Goal: Task Accomplishment & Management: Manage account settings

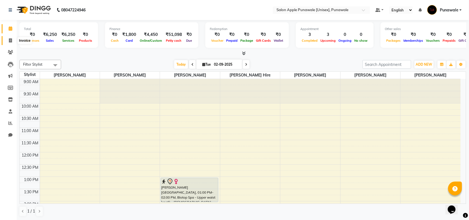
click at [7, 38] on span at bounding box center [11, 41] width 10 height 6
select select "5421"
select select "service"
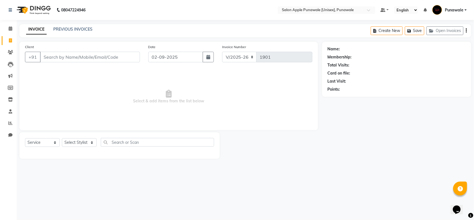
click at [91, 56] on input "Client" at bounding box center [90, 57] width 100 height 11
type input "7223966357"
click at [131, 50] on div "Client [PHONE_NUMBER] Add Client" at bounding box center [82, 55] width 123 height 23
click at [129, 55] on span "Add Client" at bounding box center [126, 57] width 22 height 6
select select "22"
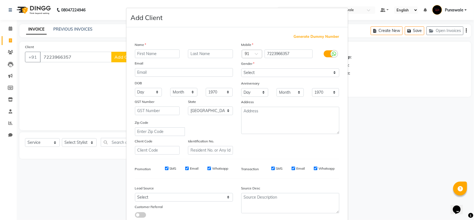
click at [144, 50] on input "text" at bounding box center [157, 53] width 45 height 9
type input "[PERSON_NAME]"
click at [191, 53] on input "text" at bounding box center [210, 53] width 45 height 9
type input "sarmpure"
click at [303, 74] on select "Select [DEMOGRAPHIC_DATA] [DEMOGRAPHIC_DATA] Other Prefer Not To Say" at bounding box center [290, 72] width 98 height 9
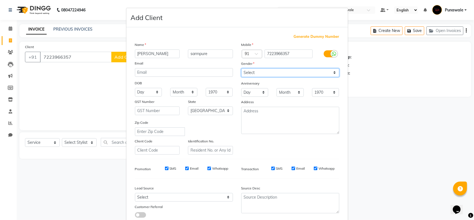
select select "[DEMOGRAPHIC_DATA]"
click at [241, 68] on select "Select [DEMOGRAPHIC_DATA] [DEMOGRAPHIC_DATA] Other Prefer Not To Say" at bounding box center [290, 72] width 98 height 9
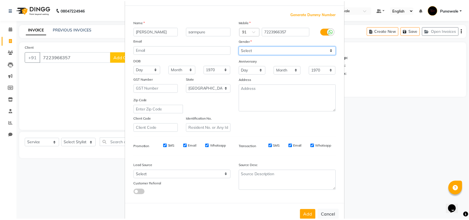
scroll to position [35, 0]
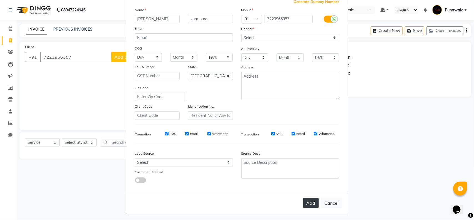
click at [313, 205] on button "Add" at bounding box center [311, 203] width 16 height 10
select select
select select "null"
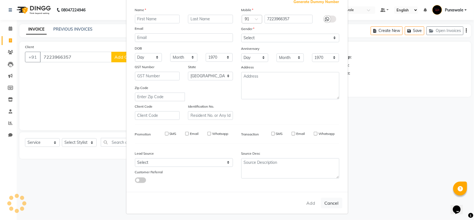
select select
checkbox input "false"
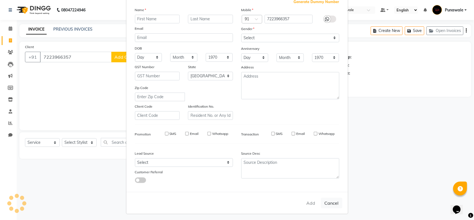
checkbox input "false"
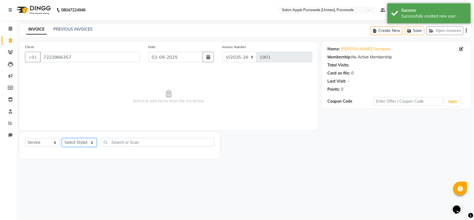
click at [88, 143] on select "Select Stylist [PERSON_NAME] Avi [PERSON_NAME] [PERSON_NAME] [PERSON_NAME] [PER…" at bounding box center [79, 142] width 35 height 9
select select "54408"
click at [62, 138] on select "Select Stylist [PERSON_NAME] Avi [PERSON_NAME] [PERSON_NAME] [PERSON_NAME] [PER…" at bounding box center [79, 142] width 35 height 9
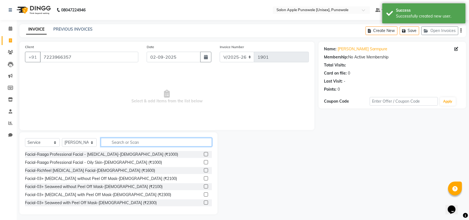
click at [154, 142] on input "text" at bounding box center [156, 142] width 111 height 9
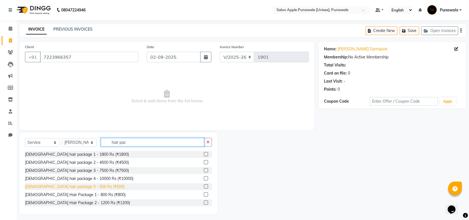
type input "hair pac"
click at [69, 187] on div "[DEMOGRAPHIC_DATA] hair package 5 - 500 Rs (₹500)" at bounding box center [74, 187] width 99 height 6
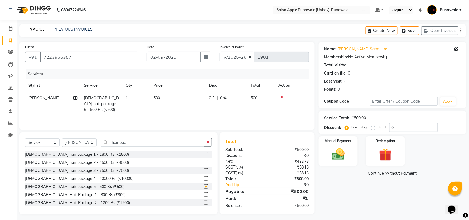
checkbox input "false"
click at [334, 146] on div "Manual Payment" at bounding box center [338, 151] width 41 height 31
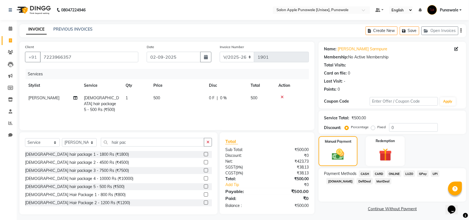
click at [393, 172] on span "ONLINE" at bounding box center [394, 173] width 14 height 6
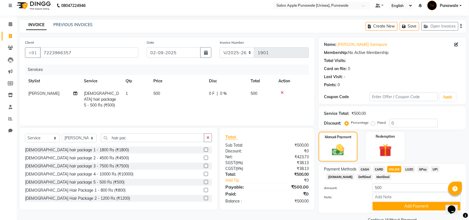
scroll to position [17, 0]
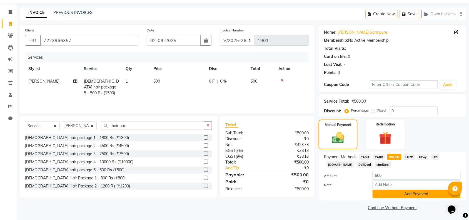
click at [407, 194] on button "Add Payment" at bounding box center [417, 193] width 88 height 9
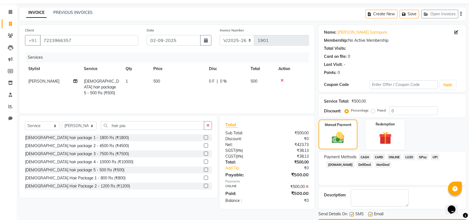
click at [398, 172] on div "Payment Methods CASH CARD ONLINE LUZO GPay UPI [DOMAIN_NAME] DefiDeal MariDeal" at bounding box center [393, 167] width 148 height 33
click at [393, 155] on span "ONLINE" at bounding box center [394, 157] width 14 height 6
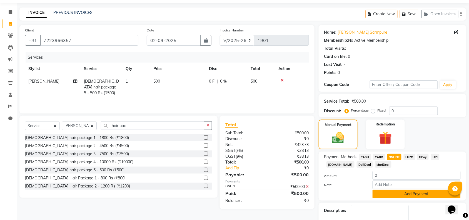
scroll to position [48, 0]
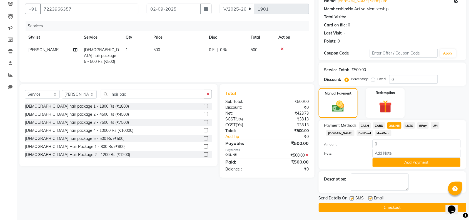
click at [429, 179] on div "Description:" at bounding box center [392, 181] width 136 height 17
click at [395, 209] on button "Checkout" at bounding box center [393, 207] width 148 height 9
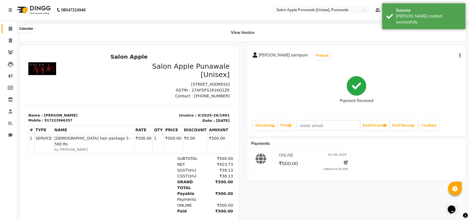
drag, startPoint x: 8, startPoint y: 28, endPoint x: 16, endPoint y: 28, distance: 8.1
click at [8, 28] on span at bounding box center [11, 29] width 10 height 6
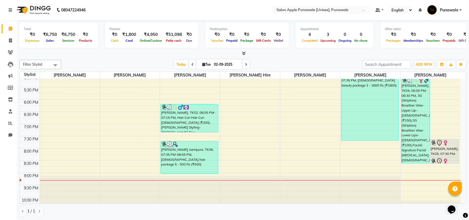
scroll to position [152, 0]
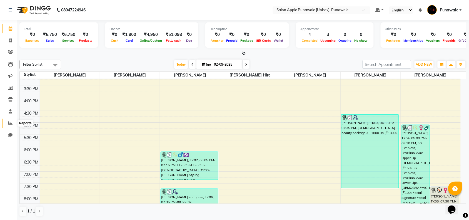
click at [13, 121] on span at bounding box center [11, 123] width 10 height 6
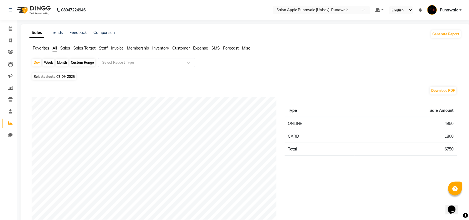
click at [103, 46] on span "Staff" at bounding box center [103, 48] width 9 height 5
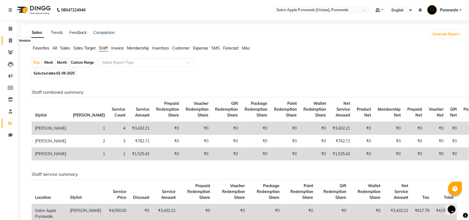
click at [8, 41] on span at bounding box center [11, 41] width 10 height 6
select select "service"
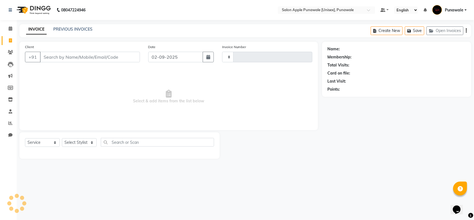
type input "1902"
select select "5421"
click at [9, 29] on icon at bounding box center [11, 28] width 4 height 4
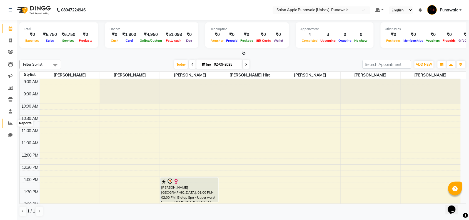
click at [13, 120] on span at bounding box center [11, 123] width 10 height 6
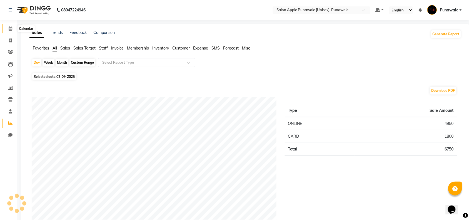
click at [11, 28] on icon at bounding box center [11, 28] width 4 height 4
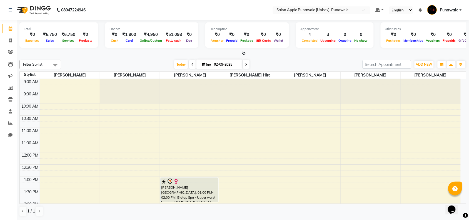
click at [193, 62] on span at bounding box center [192, 64] width 7 height 9
type input "01-09-2025"
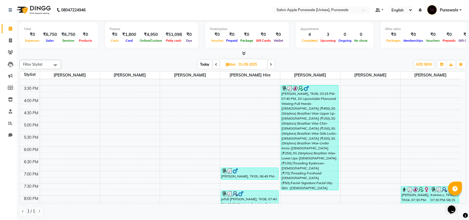
scroll to position [152, 0]
click at [8, 121] on icon at bounding box center [10, 123] width 4 height 4
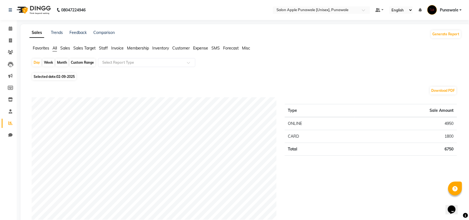
click at [104, 46] on span "Staff" at bounding box center [103, 48] width 9 height 5
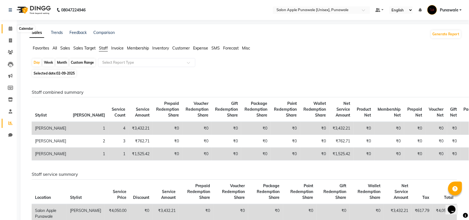
click at [9, 30] on icon at bounding box center [11, 28] width 4 height 4
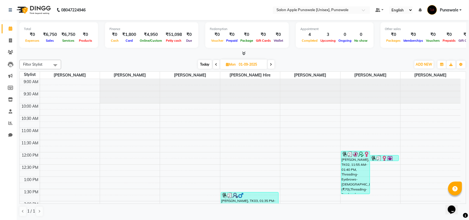
click at [270, 66] on icon at bounding box center [271, 64] width 2 height 3
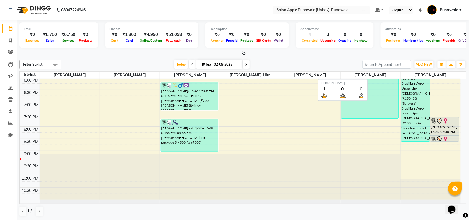
scroll to position [0, 0]
click at [246, 64] on icon at bounding box center [246, 64] width 2 height 3
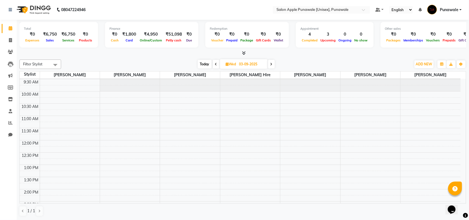
scroll to position [0, 0]
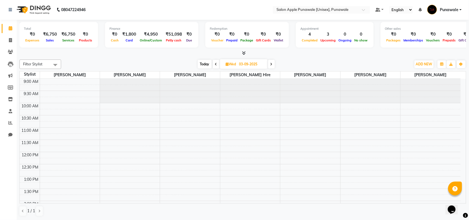
click at [216, 64] on icon at bounding box center [216, 64] width 2 height 3
type input "02-09-2025"
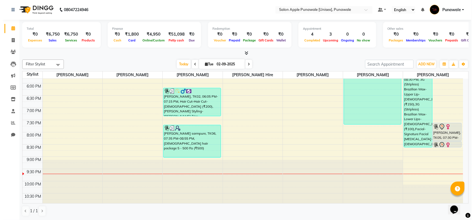
scroll to position [221, 0]
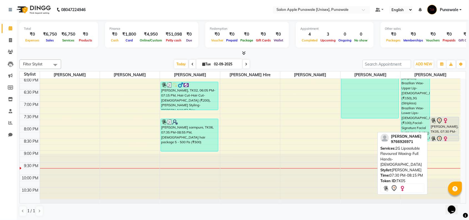
click at [445, 123] on img at bounding box center [446, 121] width 6 height 6
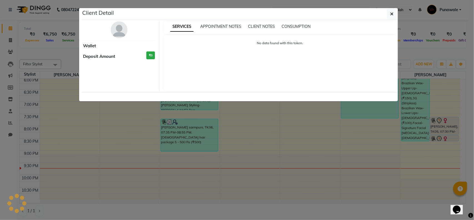
select select "7"
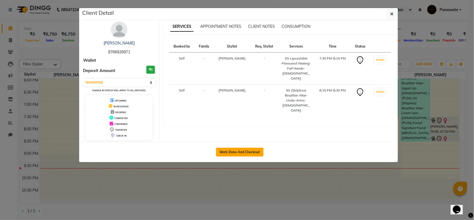
click at [225, 154] on button "Mark Done And Checkout" at bounding box center [240, 152] width 48 height 9
select select "5421"
select select "service"
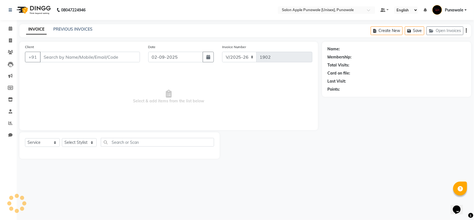
type input "9766926971"
select select "88723"
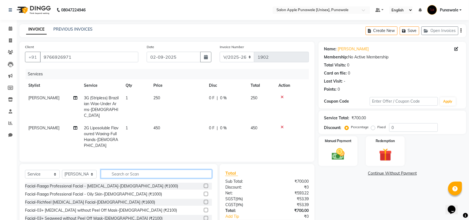
click at [112, 169] on input "text" at bounding box center [156, 173] width 111 height 9
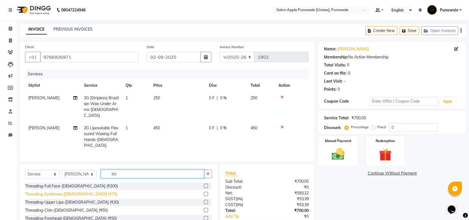
type input "thr"
click at [74, 191] on div "Threading-Eyebrows-[DEMOGRAPHIC_DATA] (₹70)" at bounding box center [71, 194] width 92 height 6
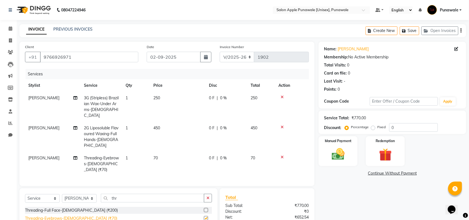
checkbox input "false"
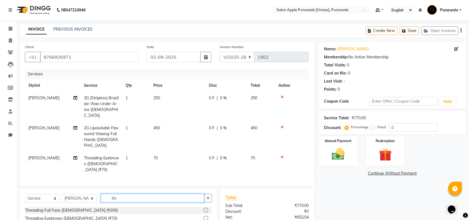
click at [120, 194] on input "thr" at bounding box center [152, 198] width 103 height 9
type input "t"
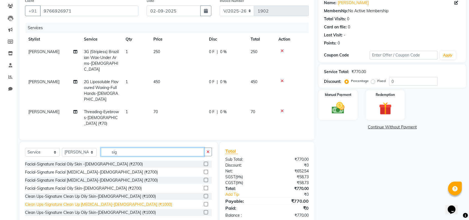
type input "sig"
click at [93, 201] on div "Clean Ups-Signature Clean Up [MEDICAL_DATA]-[DEMOGRAPHIC_DATA] (₹1000)" at bounding box center [98, 204] width 147 height 6
checkbox input "false"
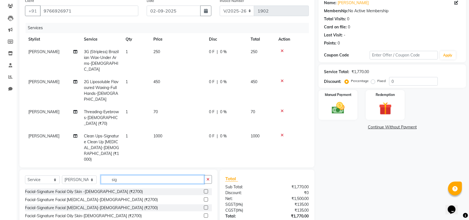
click at [119, 175] on input "sig" at bounding box center [152, 179] width 103 height 9
type input "s"
click at [111, 175] on input "text" at bounding box center [156, 179] width 111 height 9
click at [114, 175] on input "text" at bounding box center [156, 179] width 111 height 9
click at [111, 175] on input "text" at bounding box center [156, 179] width 111 height 9
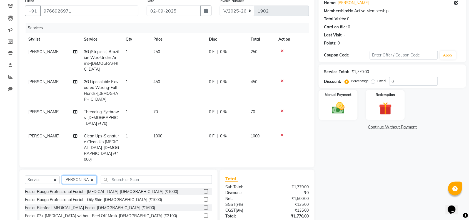
click at [91, 175] on select "Select Stylist [PERSON_NAME] Avi [PERSON_NAME] [PERSON_NAME] [PERSON_NAME] [PER…" at bounding box center [79, 179] width 35 height 9
select select "84102"
click at [62, 175] on select "Select Stylist [PERSON_NAME] Avi [PERSON_NAME] [PERSON_NAME] [PERSON_NAME] [PER…" at bounding box center [79, 179] width 35 height 9
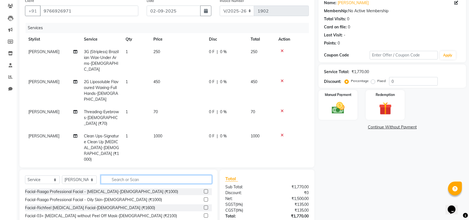
click at [111, 175] on input "text" at bounding box center [156, 179] width 111 height 9
click at [113, 175] on input "text" at bounding box center [156, 179] width 111 height 9
type input "blo"
click at [120, 175] on input "blo" at bounding box center [152, 179] width 103 height 9
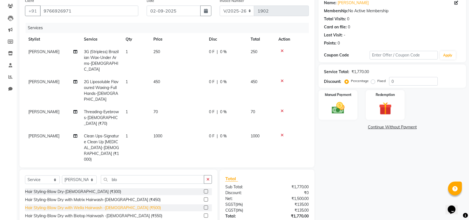
click at [117, 205] on div "Hair Styling-Blow Dry with Wella Hairwash -[DEMOGRAPHIC_DATA] (₹500)" at bounding box center [93, 208] width 136 height 6
checkbox input "false"
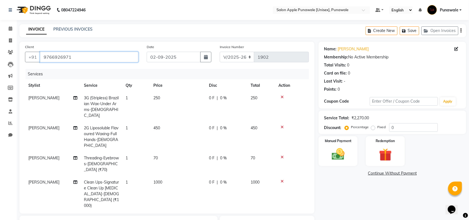
click at [74, 56] on input "9766926971" at bounding box center [89, 57] width 98 height 11
click at [68, 57] on input "9766926971" at bounding box center [89, 57] width 98 height 11
click at [74, 56] on input "9766926971" at bounding box center [89, 57] width 98 height 11
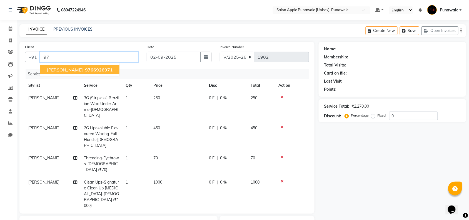
type input "9"
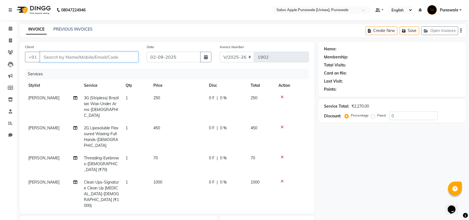
click at [46, 57] on input "Client" at bounding box center [89, 57] width 98 height 11
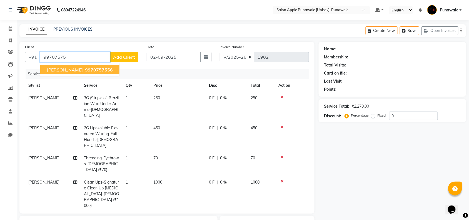
click at [83, 68] on button "[PERSON_NAME] 99707575 56" at bounding box center [79, 69] width 79 height 9
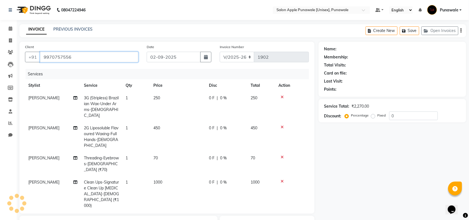
type input "9970757556"
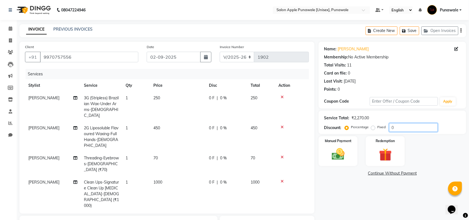
click at [393, 128] on input "0" at bounding box center [413, 127] width 49 height 9
click at [398, 125] on input "010" at bounding box center [413, 127] width 49 height 9
type input "0"
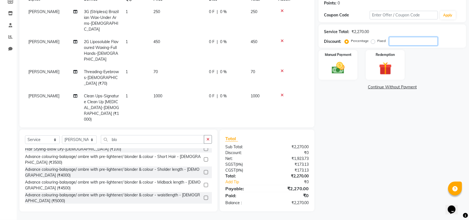
click at [395, 42] on input "number" at bounding box center [413, 41] width 49 height 9
click at [392, 40] on input "number" at bounding box center [413, 41] width 49 height 9
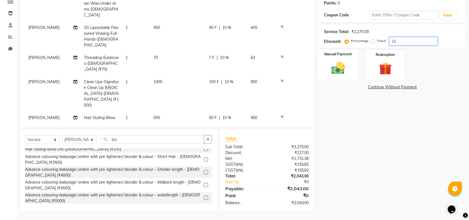
type input "10"
click at [345, 60] on img at bounding box center [338, 67] width 22 height 15
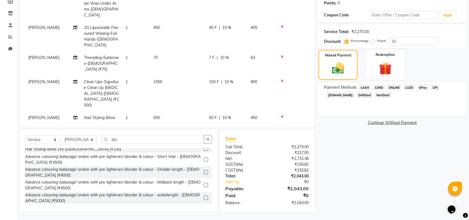
click at [396, 87] on span "ONLINE" at bounding box center [394, 87] width 14 height 6
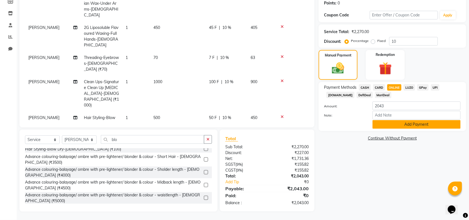
click at [393, 126] on button "Add Payment" at bounding box center [417, 124] width 88 height 9
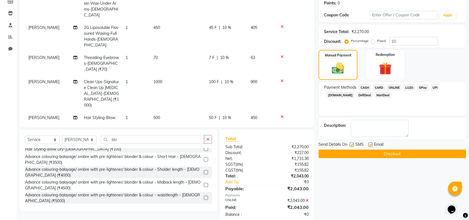
click at [386, 154] on button "Checkout" at bounding box center [393, 153] width 148 height 9
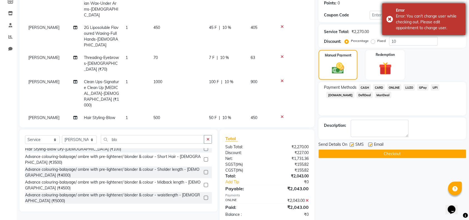
click at [411, 19] on div "Error: You can't change user while checking out. Please edit appointment to cha…" at bounding box center [428, 22] width 65 height 18
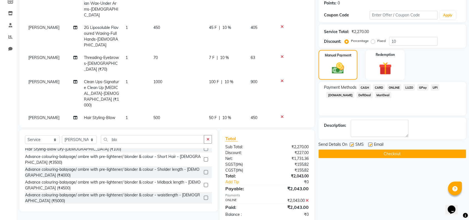
click at [405, 154] on button "Checkout" at bounding box center [393, 153] width 148 height 9
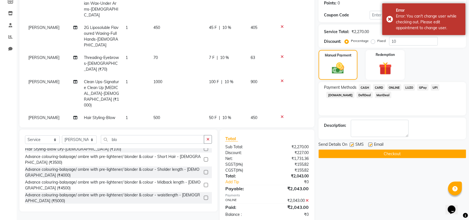
scroll to position [97, 0]
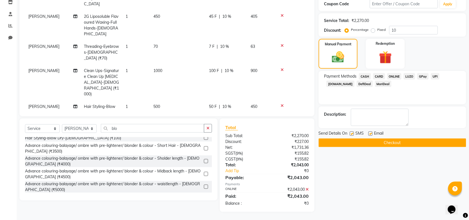
click at [359, 142] on button "Checkout" at bounding box center [393, 142] width 148 height 9
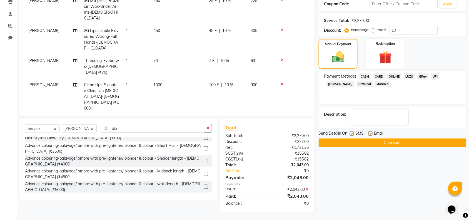
scroll to position [0, 0]
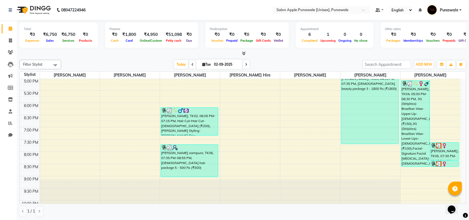
scroll to position [208, 0]
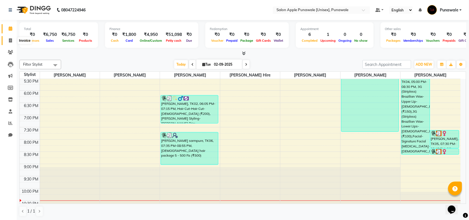
click at [11, 39] on icon at bounding box center [10, 40] width 3 height 4
select select "5421"
select select "service"
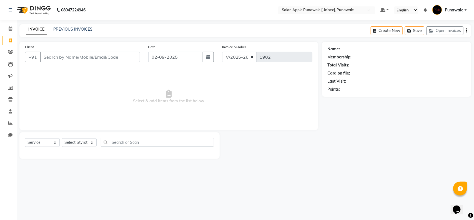
click at [46, 57] on input "Client" at bounding box center [90, 57] width 100 height 11
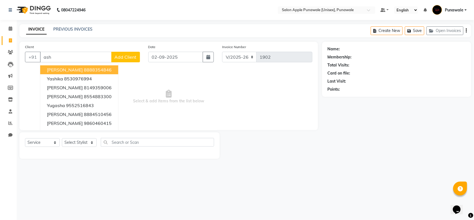
click at [52, 58] on input "ash" at bounding box center [76, 57] width 72 height 11
type input "ash"
click at [11, 29] on icon at bounding box center [11, 28] width 4 height 4
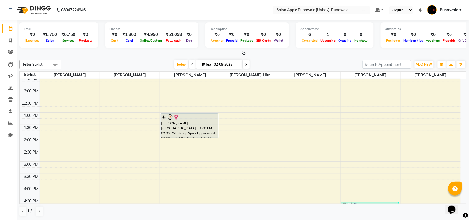
scroll to position [174, 0]
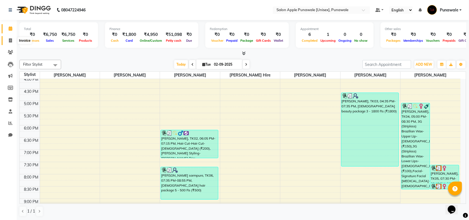
click at [10, 40] on icon at bounding box center [10, 40] width 3 height 4
select select "service"
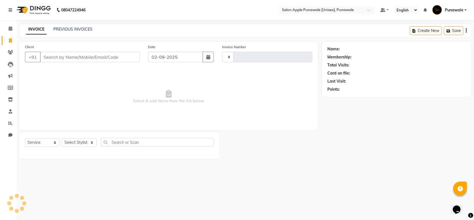
type input "1902"
select select "5421"
click at [48, 57] on input "Client" at bounding box center [90, 57] width 100 height 11
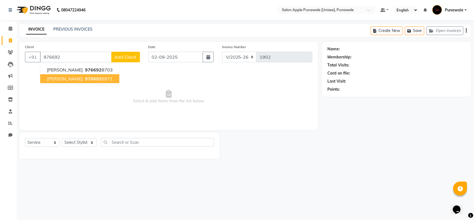
click at [86, 78] on span "976692" at bounding box center [93, 79] width 17 height 6
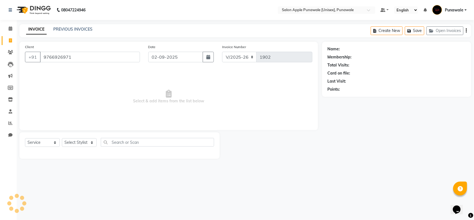
type input "9766926971"
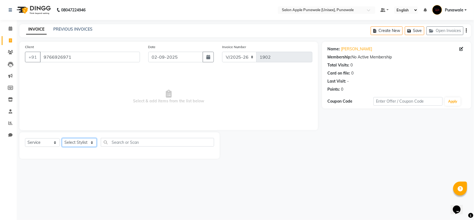
click at [92, 141] on select "Select Stylist [PERSON_NAME] Avi [PERSON_NAME] [PERSON_NAME] [PERSON_NAME] [PER…" at bounding box center [79, 142] width 35 height 9
select select "88723"
click at [62, 138] on select "Select Stylist [PERSON_NAME] Avi [PERSON_NAME] [PERSON_NAME] [PERSON_NAME] [PER…" at bounding box center [79, 142] width 35 height 9
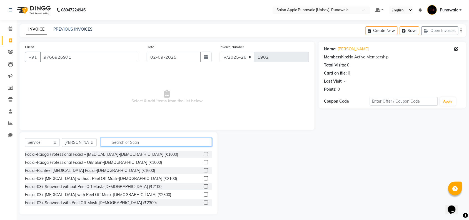
click at [121, 139] on input "text" at bounding box center [156, 142] width 111 height 9
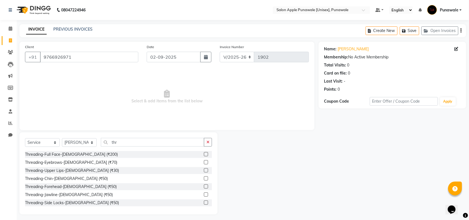
drag, startPoint x: 60, startPoint y: 163, endPoint x: 56, endPoint y: 167, distance: 5.5
click at [58, 166] on div "Threading-Eyebrows-[DEMOGRAPHIC_DATA] (₹70)" at bounding box center [118, 162] width 187 height 7
click at [120, 141] on input "thr" at bounding box center [152, 142] width 103 height 9
type input "t"
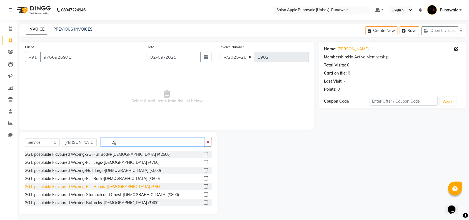
type input "2g"
click at [127, 188] on div "2G Liposoluble Flavoured Waxing-Full Hands-[DEMOGRAPHIC_DATA] (₹450)" at bounding box center [94, 187] width 138 height 6
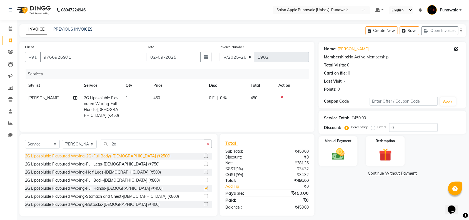
checkbox input "false"
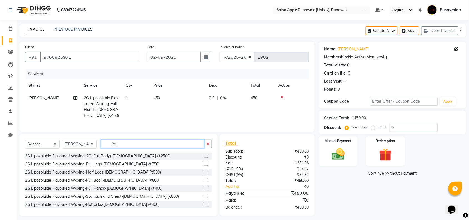
click at [121, 148] on input "2g" at bounding box center [152, 143] width 103 height 9
type input "2"
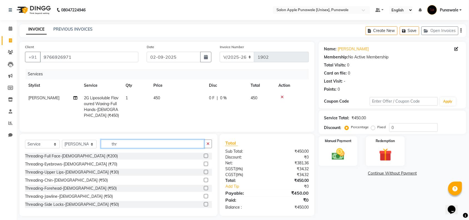
type input "thr"
click at [97, 168] on div "Threading-Eyebrows-[DEMOGRAPHIC_DATA] (₹70)" at bounding box center [118, 164] width 187 height 7
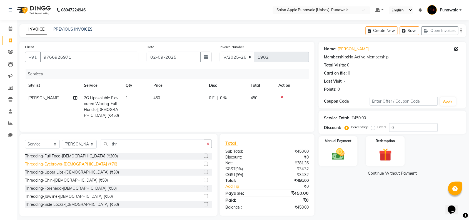
click at [70, 167] on div "Threading-Eyebrows-[DEMOGRAPHIC_DATA] (₹70)" at bounding box center [71, 164] width 92 height 6
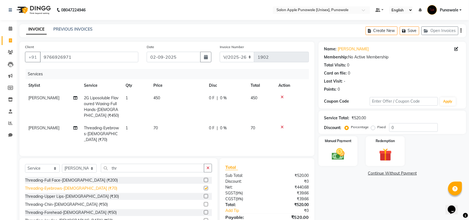
checkbox input "false"
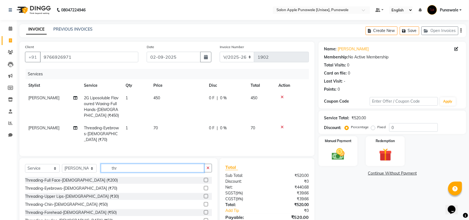
click at [120, 164] on input "thr" at bounding box center [152, 168] width 103 height 9
type input "t"
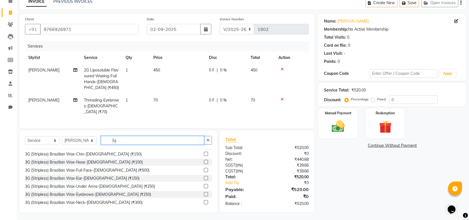
scroll to position [35, 0]
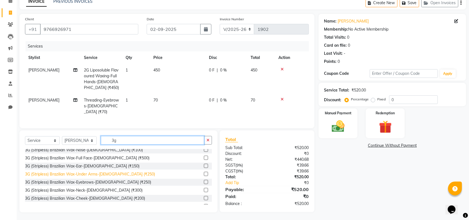
type input "3g"
click at [89, 173] on div "3G (Stripless) Brazilian Wax-Under Arms-[DEMOGRAPHIC_DATA] (₹250)" at bounding box center [90, 174] width 130 height 6
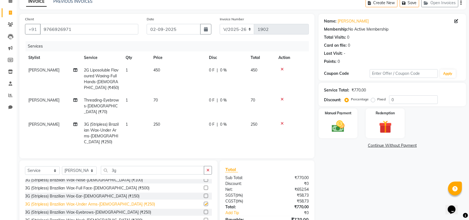
checkbox input "false"
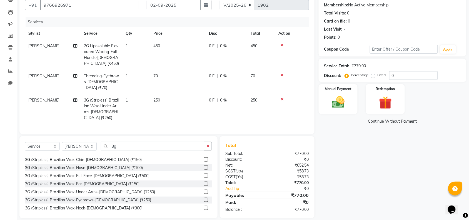
scroll to position [3, 0]
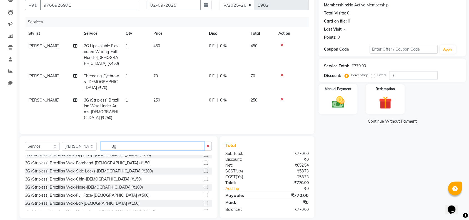
click at [119, 142] on input "3g" at bounding box center [152, 146] width 103 height 9
type input "3"
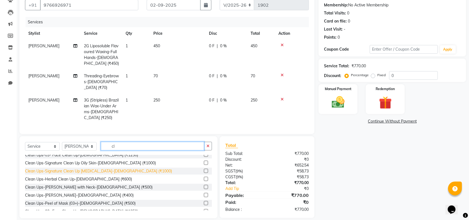
type input "cl"
click at [83, 168] on div "Clean Ups-Signature Clean Up [MEDICAL_DATA]-[DEMOGRAPHIC_DATA] (₹1000)" at bounding box center [98, 171] width 147 height 6
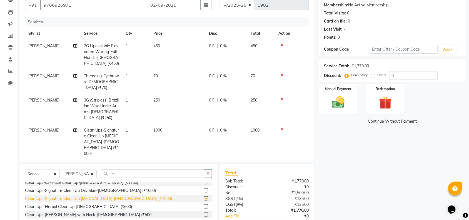
checkbox input "false"
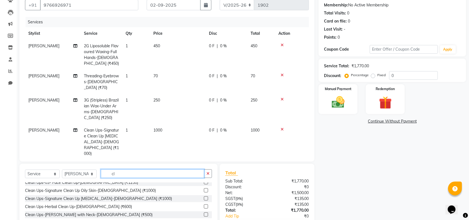
click at [126, 169] on input "cl" at bounding box center [152, 173] width 103 height 9
type input "c"
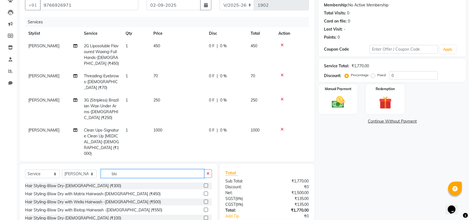
type input "blo"
click at [93, 169] on select "Select Stylist [PERSON_NAME] Avi [PERSON_NAME] [PERSON_NAME] [PERSON_NAME] [PER…" at bounding box center [79, 173] width 35 height 9
select select "84102"
click at [62, 169] on select "Select Stylist [PERSON_NAME] Avi [PERSON_NAME] [PERSON_NAME] [PERSON_NAME] [PER…" at bounding box center [79, 173] width 35 height 9
click at [119, 169] on input "blo" at bounding box center [152, 173] width 103 height 9
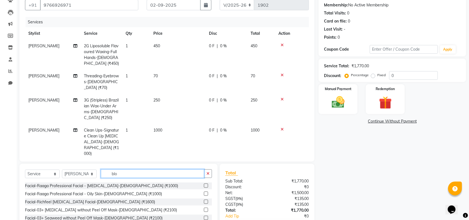
click at [119, 169] on input "blo" at bounding box center [152, 173] width 103 height 9
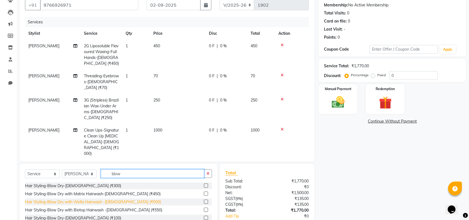
type input "blow"
click at [127, 199] on div "Hair Styling-Blow Dry with Wella Hairwash -[DEMOGRAPHIC_DATA] (₹500)" at bounding box center [93, 202] width 136 height 6
checkbox input "false"
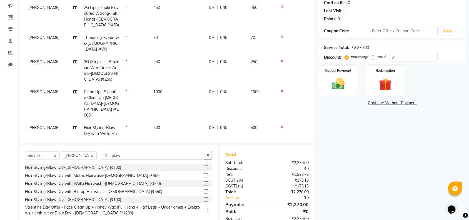
scroll to position [86, 0]
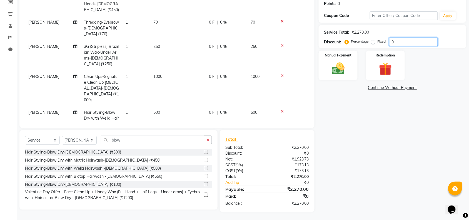
click at [395, 39] on input "0" at bounding box center [413, 42] width 49 height 9
type input "010"
click at [337, 68] on img at bounding box center [338, 68] width 22 height 15
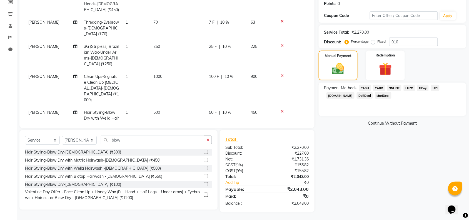
click at [396, 89] on span "ONLINE" at bounding box center [394, 88] width 14 height 6
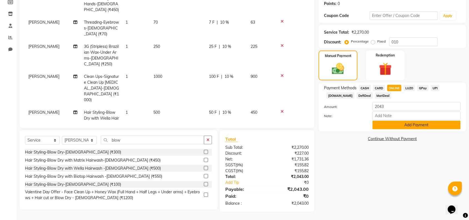
click at [394, 126] on button "Add Payment" at bounding box center [417, 125] width 88 height 9
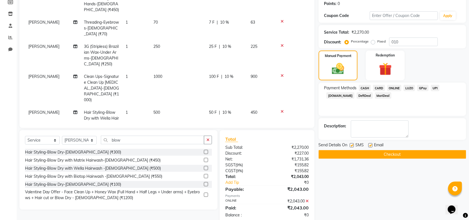
click at [390, 151] on button "Checkout" at bounding box center [393, 154] width 148 height 9
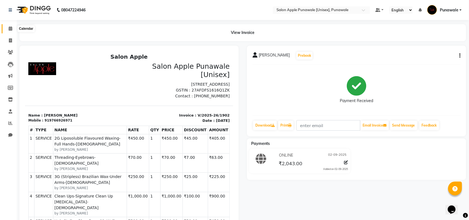
click at [9, 27] on icon at bounding box center [11, 28] width 4 height 4
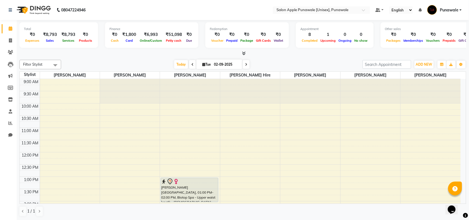
click at [244, 63] on span at bounding box center [246, 64] width 7 height 9
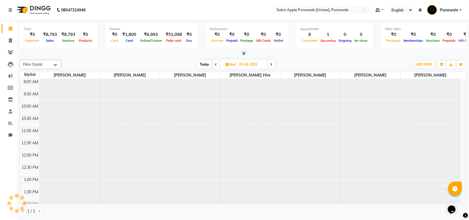
scroll to position [221, 0]
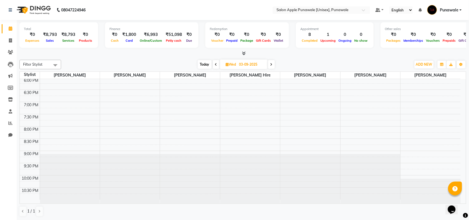
click at [273, 66] on icon at bounding box center [271, 64] width 2 height 3
click at [273, 66] on span at bounding box center [270, 64] width 7 height 9
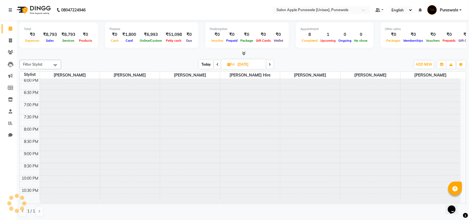
scroll to position [0, 0]
click at [273, 66] on span at bounding box center [269, 64] width 7 height 9
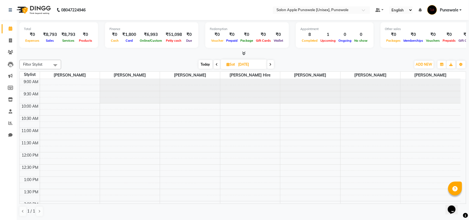
scroll to position [221, 0]
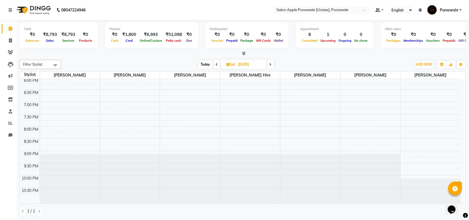
click at [273, 66] on span at bounding box center [270, 64] width 7 height 9
type input "[DATE]"
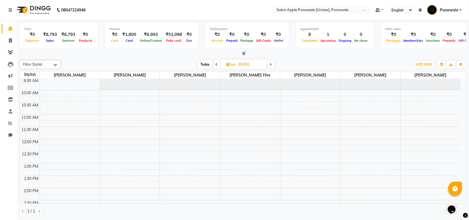
scroll to position [48, 0]
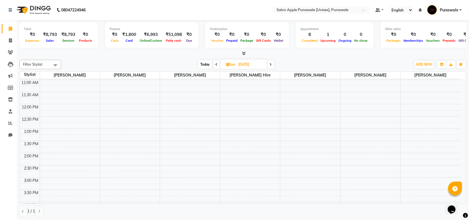
click at [111, 108] on div "9:00 AM 9:30 AM 10:00 AM 10:30 AM 11:00 AM 11:30 AM 12:00 PM 12:30 PM 1:00 PM 1…" at bounding box center [240, 202] width 441 height 342
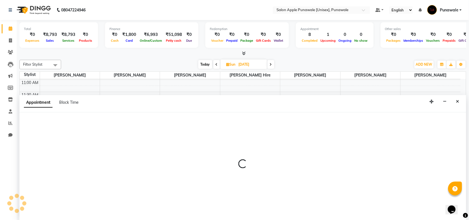
scroll to position [0, 0]
select select "84102"
select select "tentative"
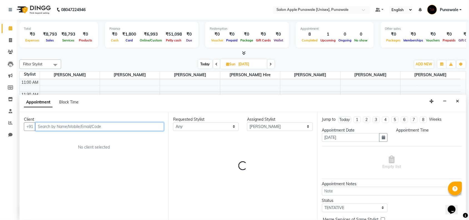
select select "720"
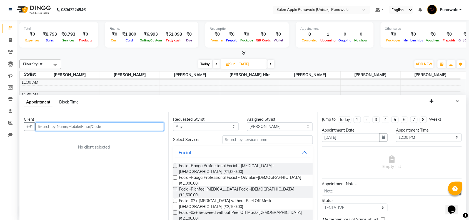
click at [100, 127] on input "text" at bounding box center [99, 126] width 129 height 9
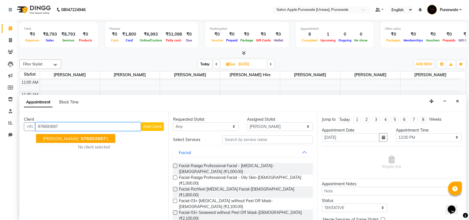
click at [88, 138] on span "976692697" at bounding box center [93, 139] width 25 height 6
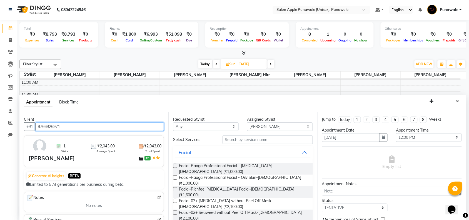
type input "9766926971"
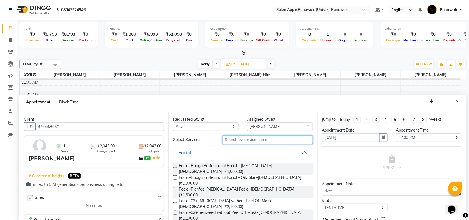
click at [235, 140] on input "text" at bounding box center [268, 139] width 90 height 9
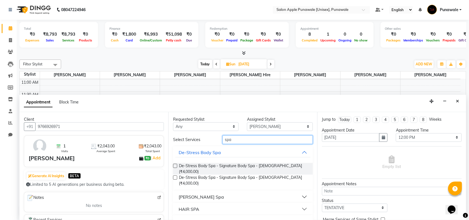
type input "spa"
click at [298, 204] on button "HAIR SPA" at bounding box center [242, 209] width 135 height 10
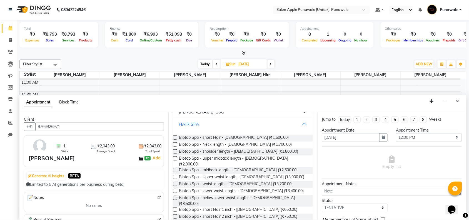
scroll to position [69, 0]
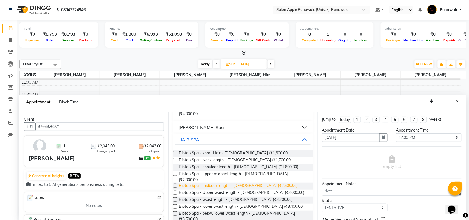
click at [256, 183] on span "Biotop Spa - midback length - [DEMOGRAPHIC_DATA] (₹2,500.00)" at bounding box center [238, 186] width 119 height 7
checkbox input "false"
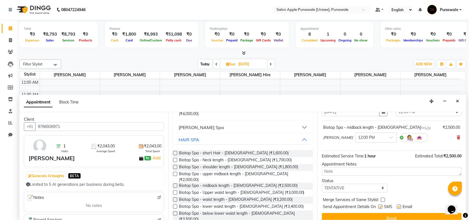
scroll to position [33, 0]
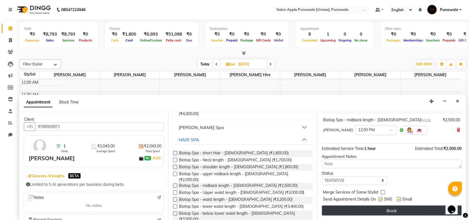
click at [373, 206] on button "Book" at bounding box center [392, 210] width 140 height 10
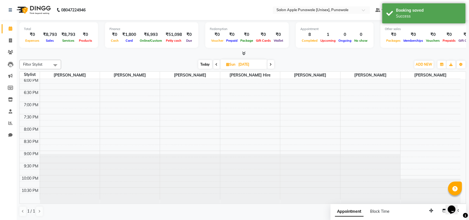
scroll to position [0, 0]
